Goal: Information Seeking & Learning: Learn about a topic

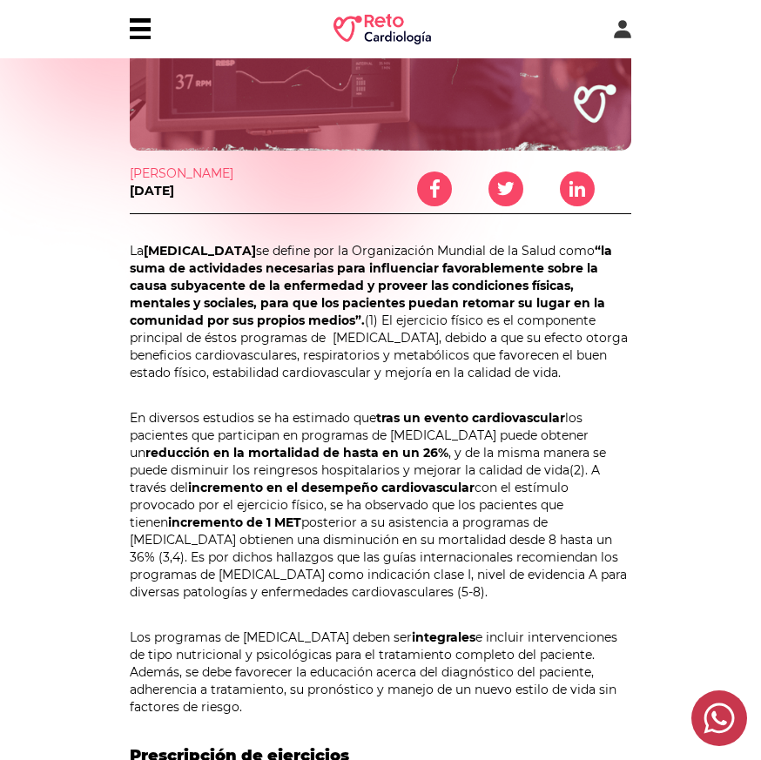
scroll to position [401, 0]
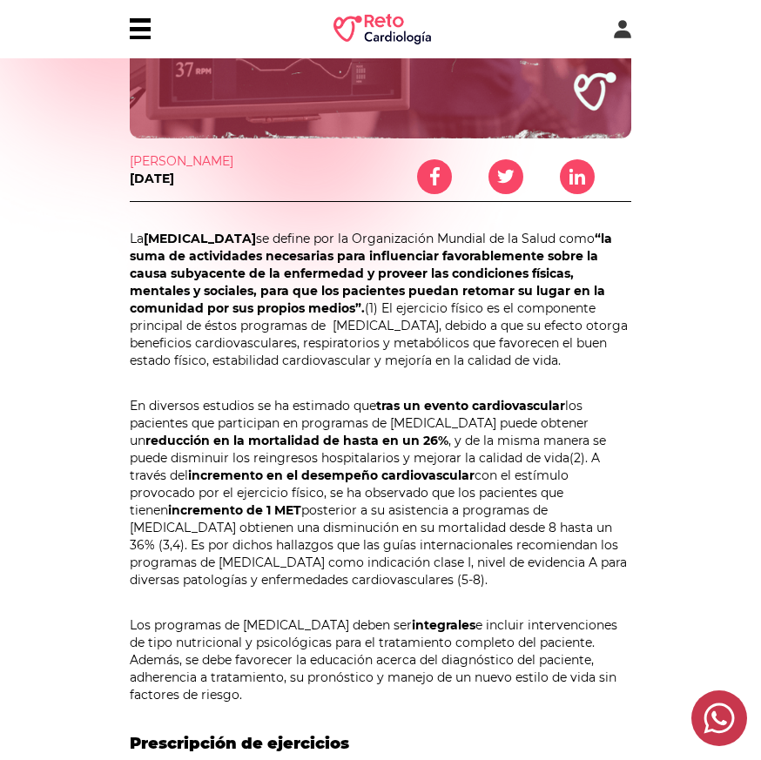
click at [256, 246] on strong "[MEDICAL_DATA]" at bounding box center [200, 239] width 112 height 16
drag, startPoint x: 131, startPoint y: 255, endPoint x: 631, endPoint y: 383, distance: 516.8
copy p "La [MEDICAL_DATA] se define por la Organización Mundial de la Salud como “la su…"
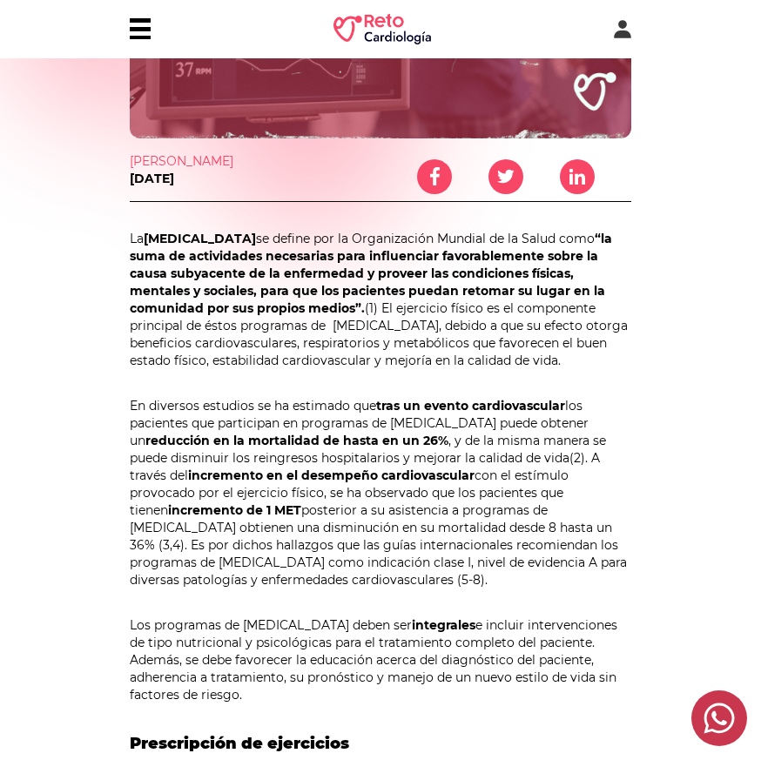
click at [452, 369] on p "La [MEDICAL_DATA] se define por la Organización Mundial de la Salud como “la su…" at bounding box center [381, 299] width 502 height 139
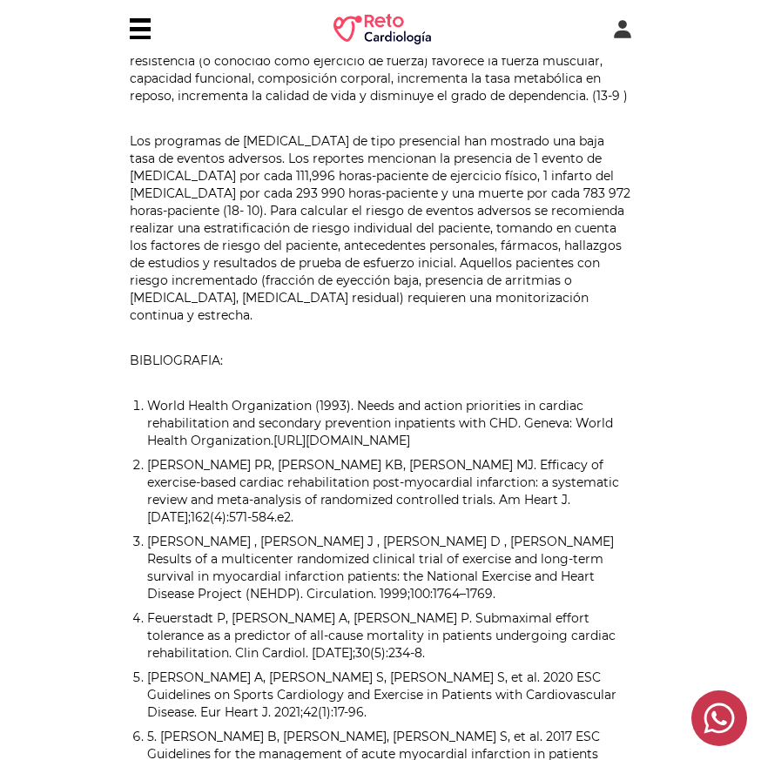
scroll to position [1406, 0]
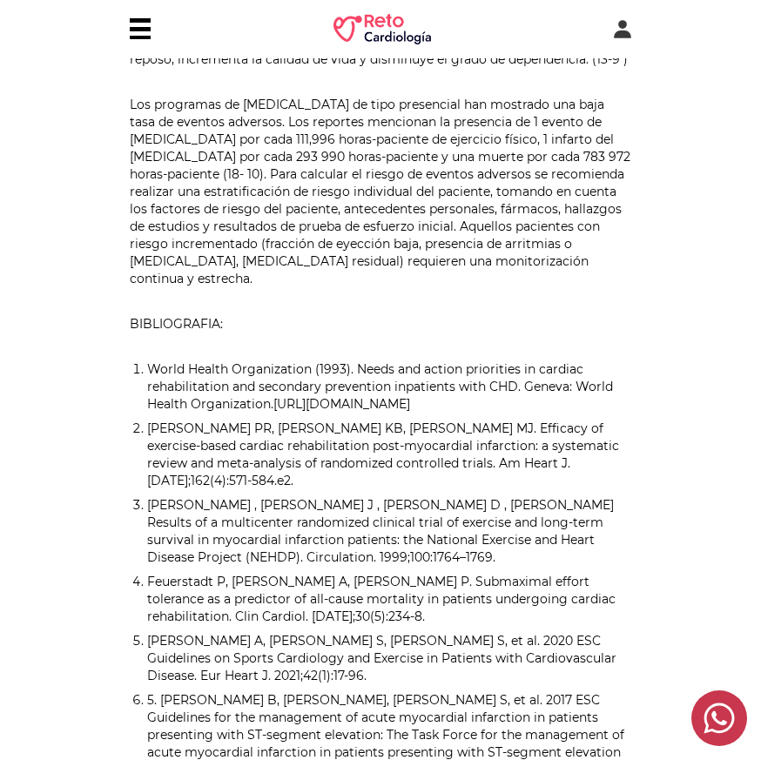
drag, startPoint x: 147, startPoint y: 383, endPoint x: 623, endPoint y: 420, distance: 476.9
click at [623, 413] on li "World Health Organization (1993). Needs and action priorities in cardiac rehabi…" at bounding box center [389, 387] width 484 height 52
click at [630, 413] on li "World Health Organization (1993). Needs and action priorities in cardiac rehabi…" at bounding box center [389, 387] width 484 height 52
drag, startPoint x: 146, startPoint y: 385, endPoint x: 666, endPoint y: 421, distance: 521.2
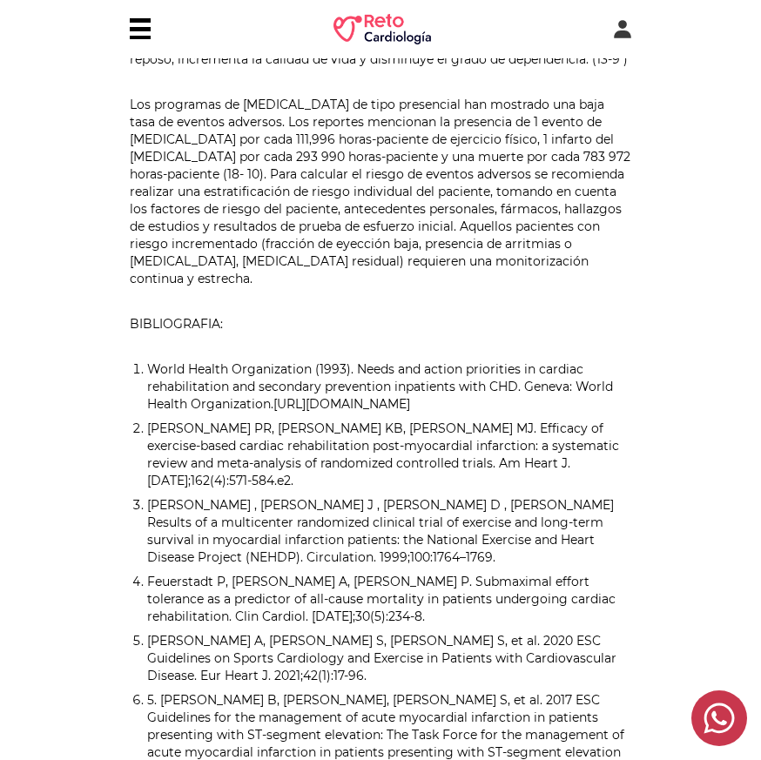
copy li "World Health Organization (1993). Needs and action priorities in cardiac rehabi…"
drag, startPoint x: 4, startPoint y: 475, endPoint x: 372, endPoint y: 353, distance: 387.2
click at [372, 353] on div "La [MEDICAL_DATA] se define por la Organización Mundial de la Salud como “la su…" at bounding box center [381, 146] width 502 height 1843
drag, startPoint x: 5, startPoint y: 421, endPoint x: 384, endPoint y: 367, distance: 382.5
click at [384, 367] on div "La [MEDICAL_DATA] se define por la Organización Mundial de la Salud como “la su…" at bounding box center [381, 146] width 502 height 1843
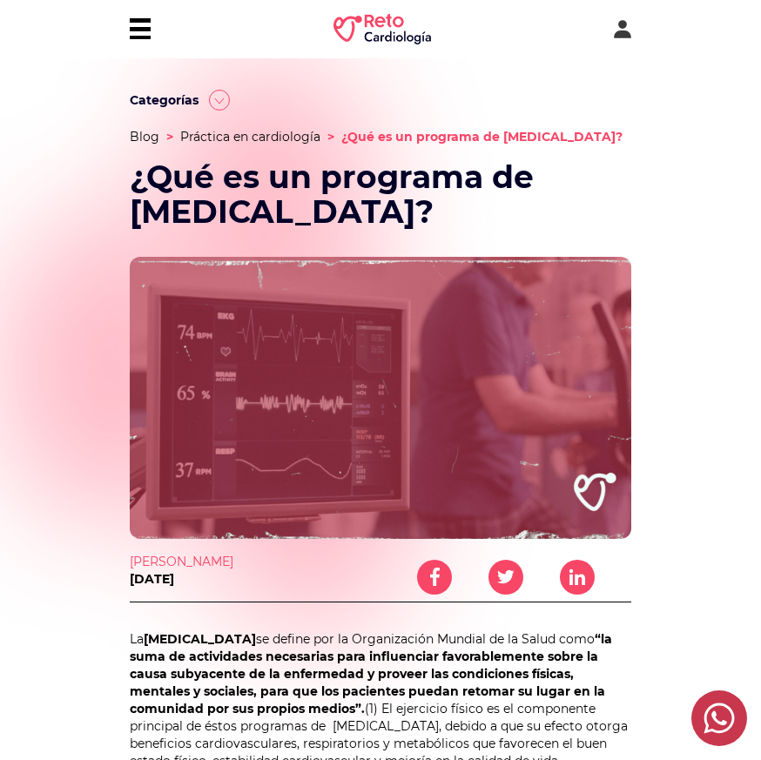
scroll to position [0, 0]
